Goal: Task Accomplishment & Management: Complete application form

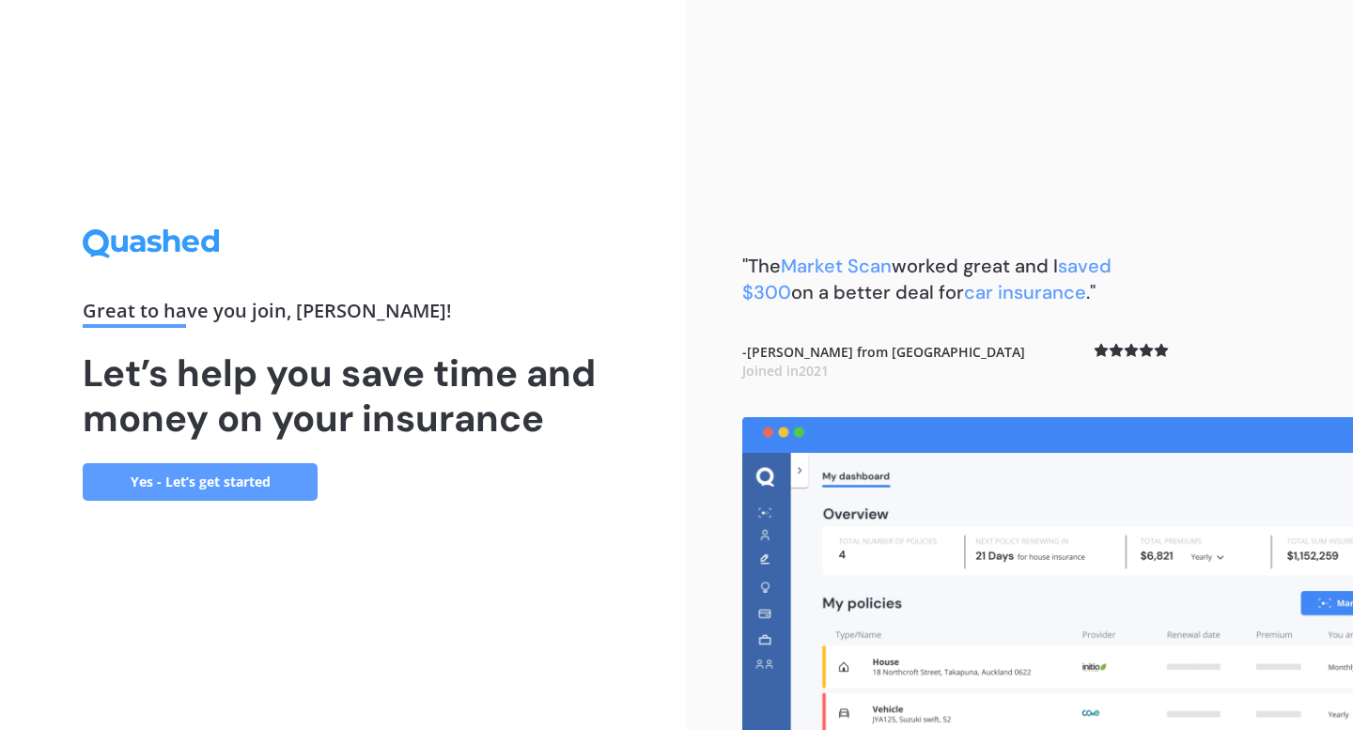
click at [182, 472] on link "Yes - Let’s get started" at bounding box center [200, 482] width 235 height 38
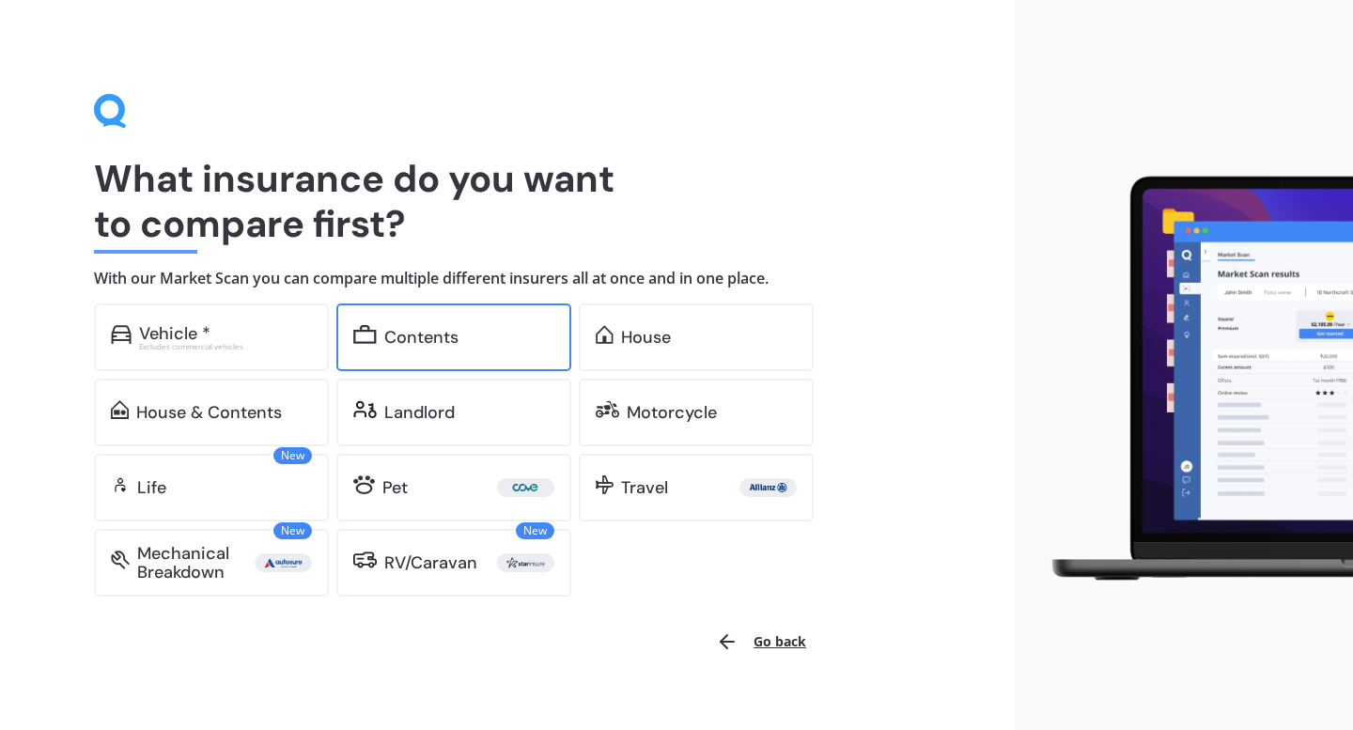
click at [468, 354] on div "Contents" at bounding box center [453, 337] width 235 height 68
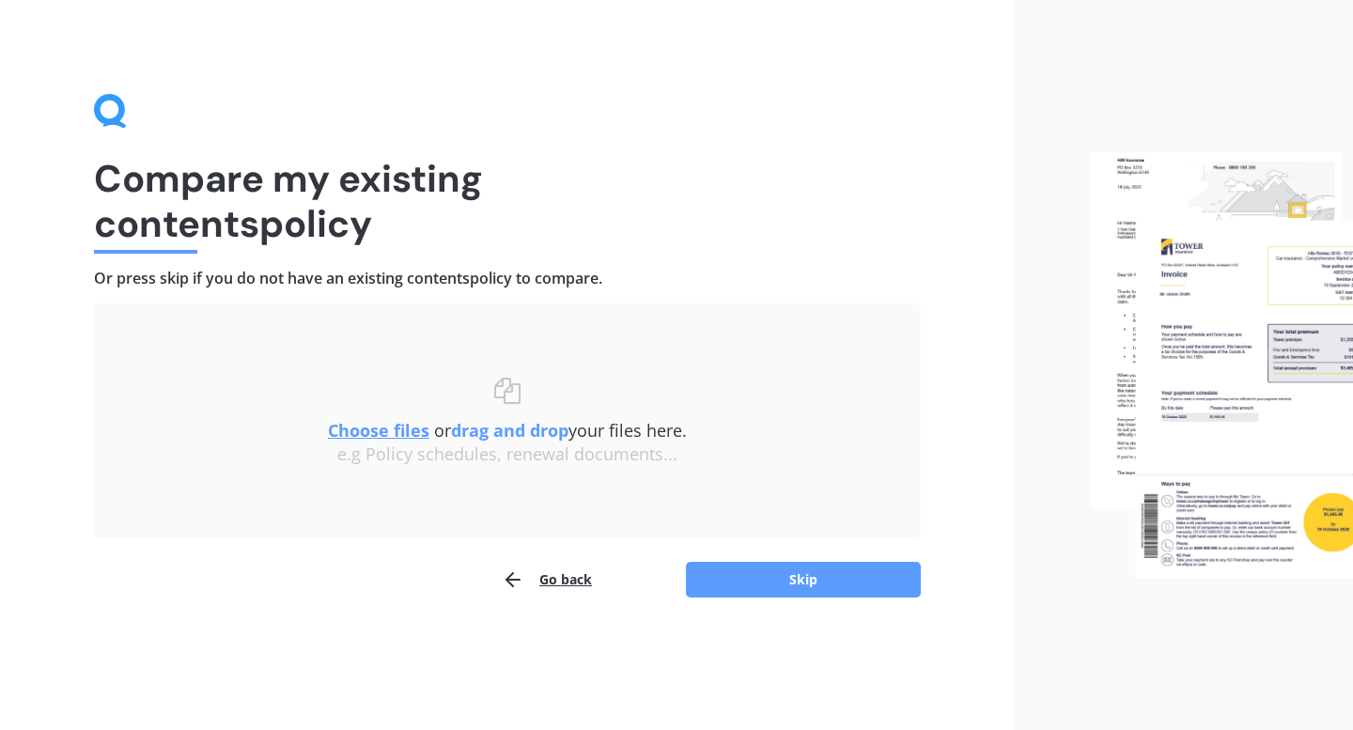
click at [552, 577] on button "Go back" at bounding box center [547, 580] width 90 height 38
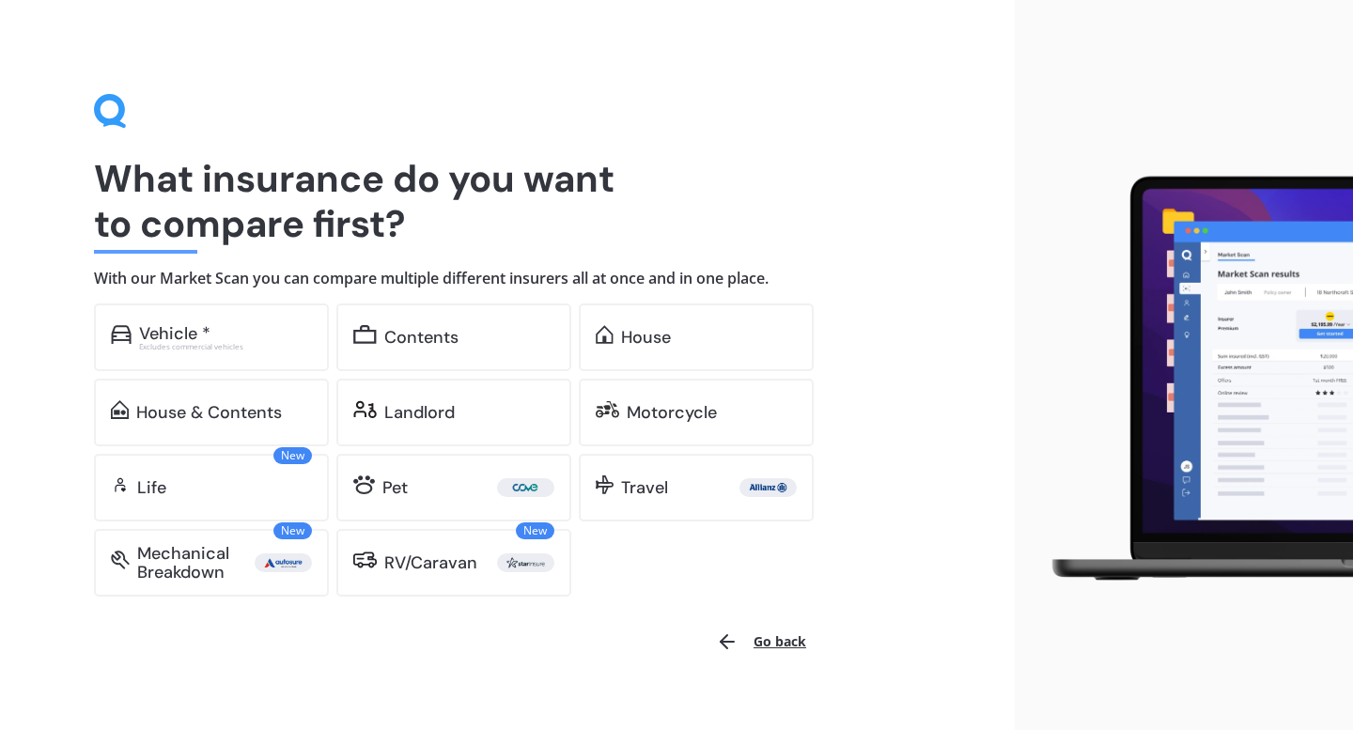
click at [745, 643] on button "Go back" at bounding box center [761, 641] width 113 height 45
